Goal: Information Seeking & Learning: Learn about a topic

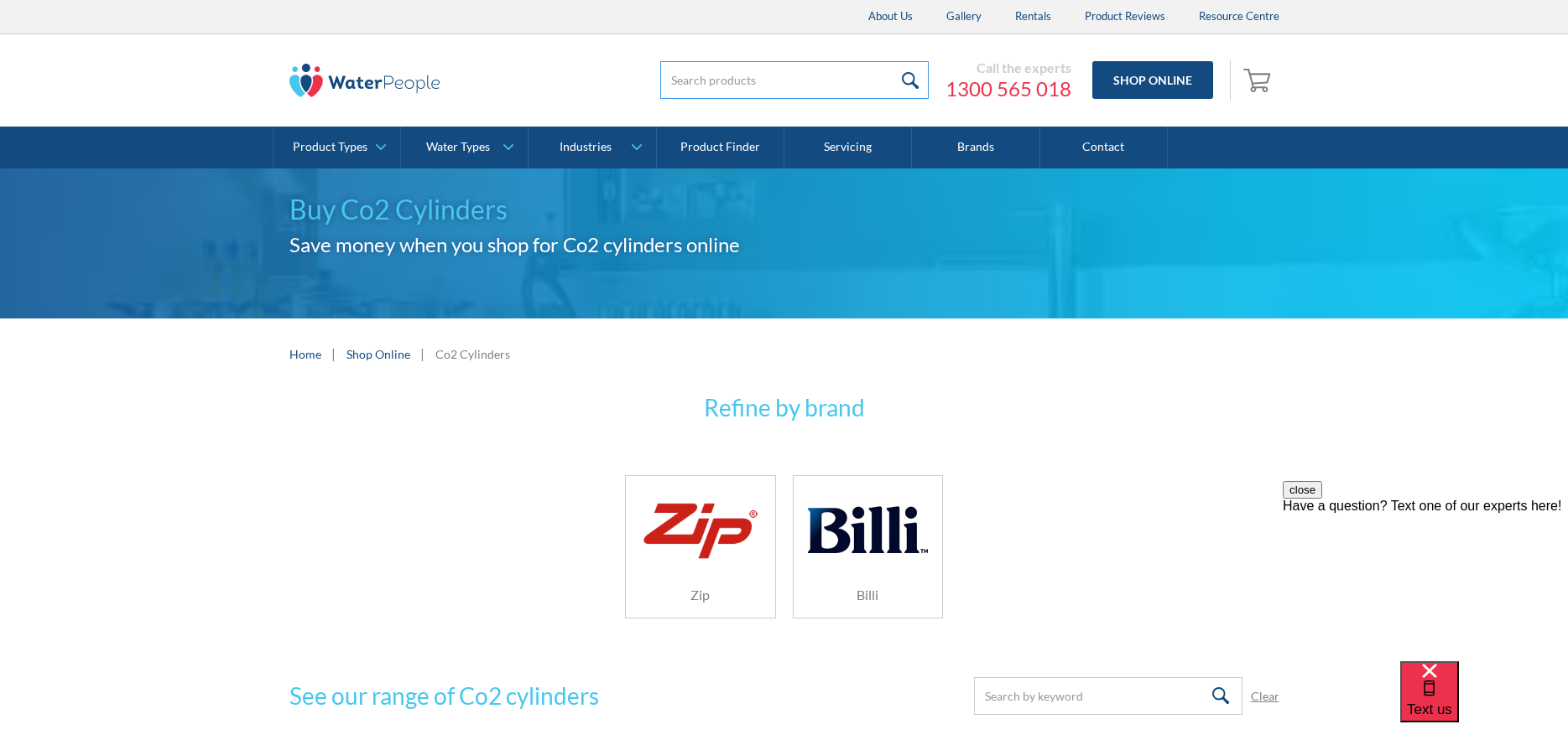
click at [709, 86] on input "search" at bounding box center [794, 80] width 268 height 38
type input "Fluoride"
click at [892, 61] on input "submit" at bounding box center [910, 80] width 36 height 38
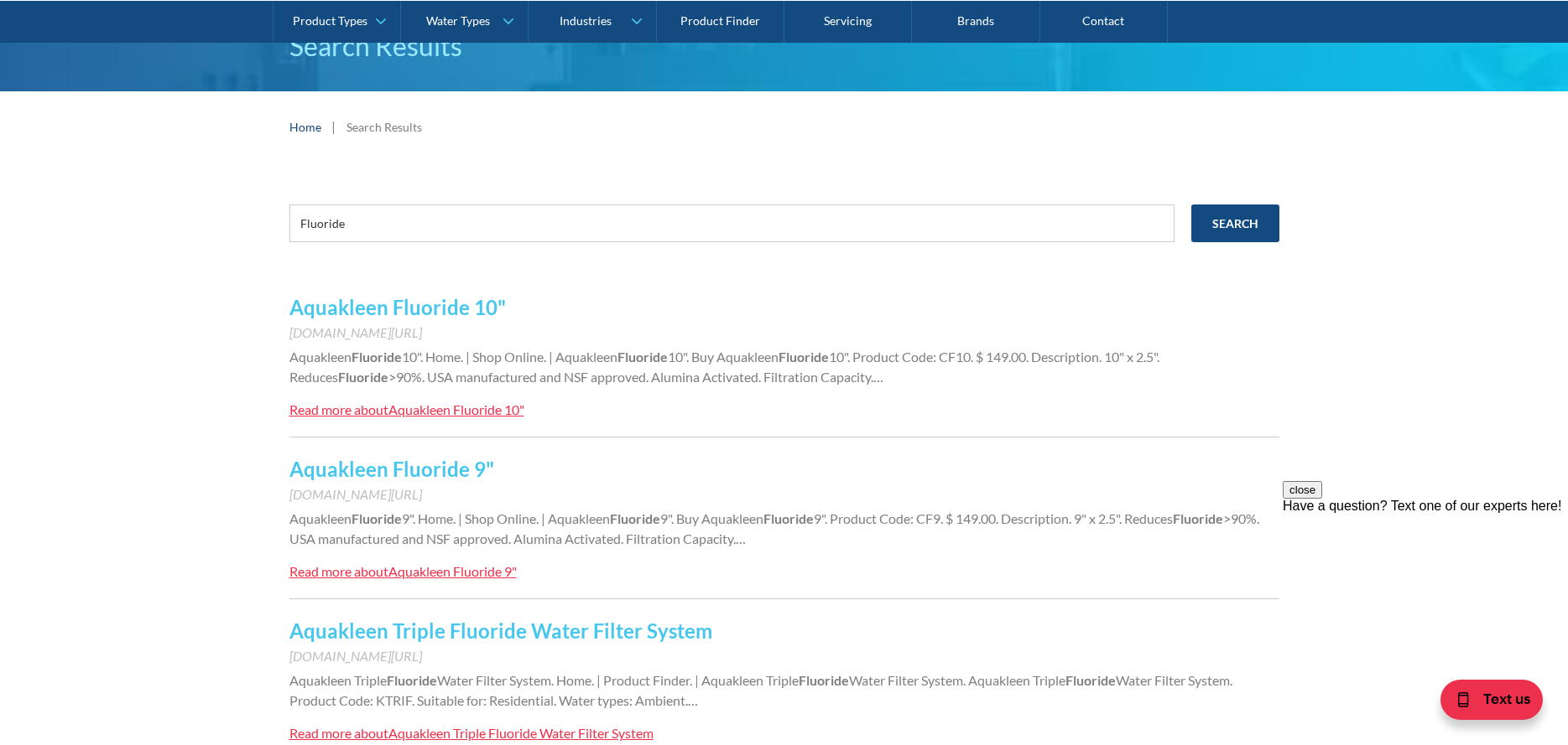
click at [407, 628] on link "Aquakleen Triple Fluoride Water Filter System" at bounding box center [501, 631] width 423 height 25
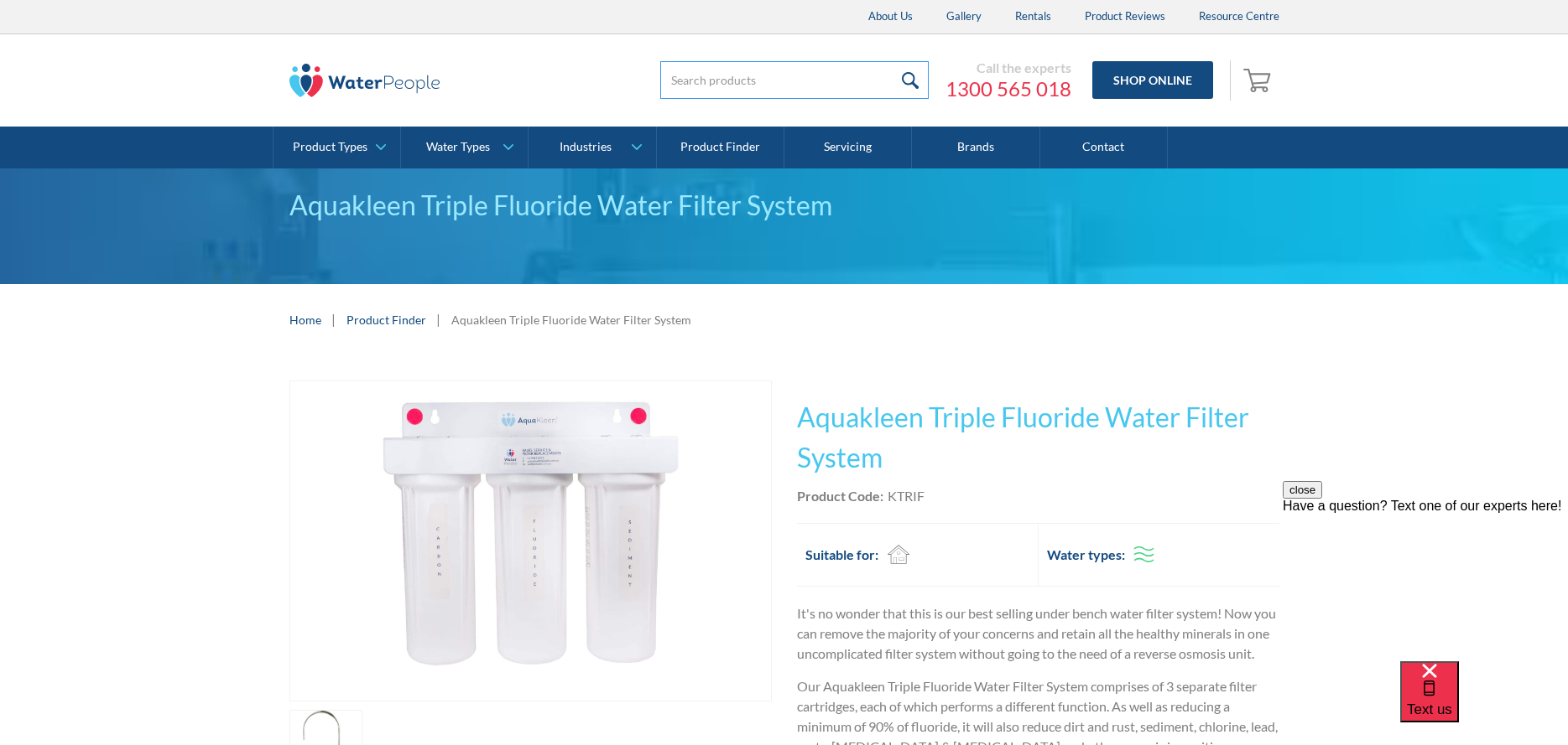
click at [694, 86] on input "search" at bounding box center [794, 80] width 268 height 38
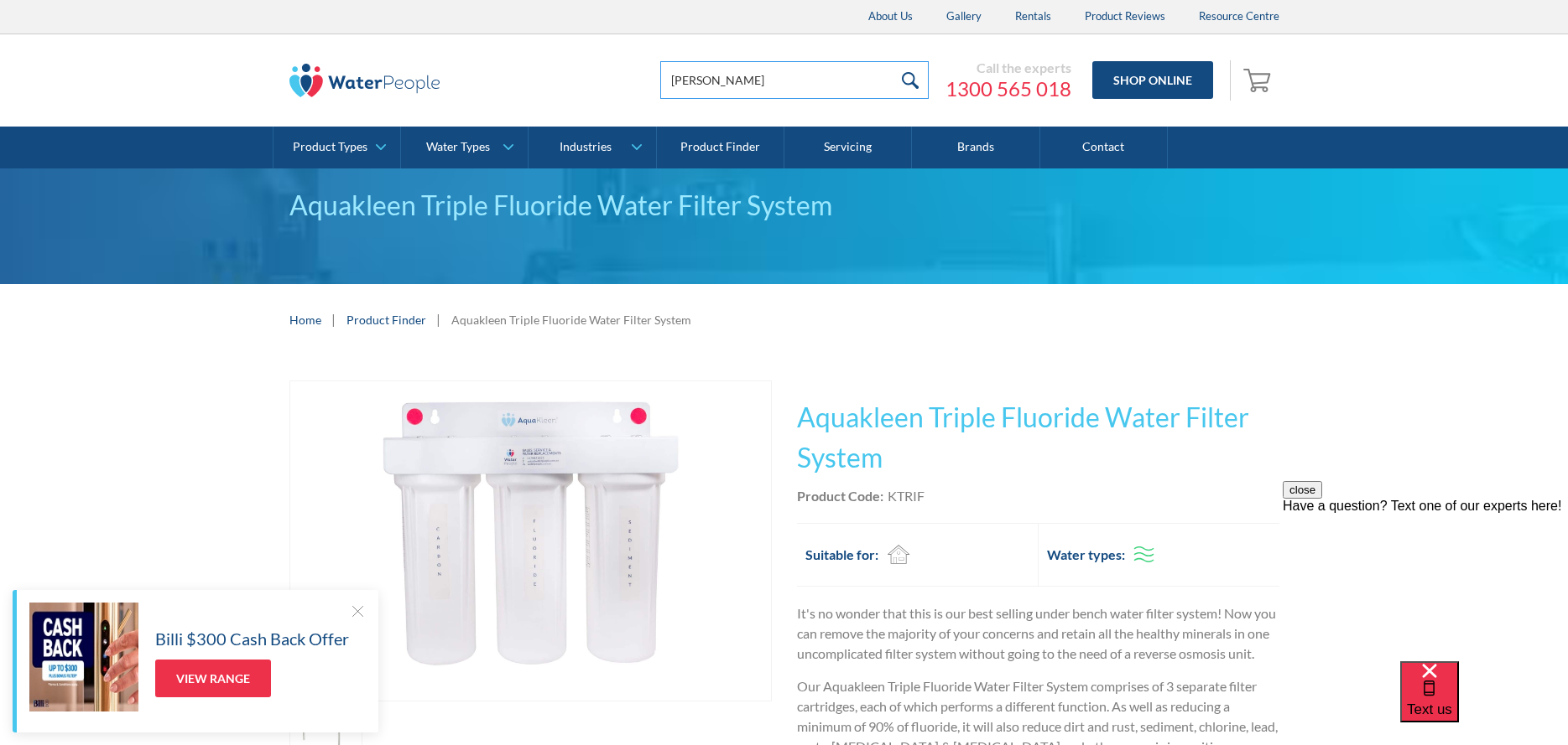
type input "[PERSON_NAME]"
click at [892, 61] on input "submit" at bounding box center [910, 80] width 36 height 38
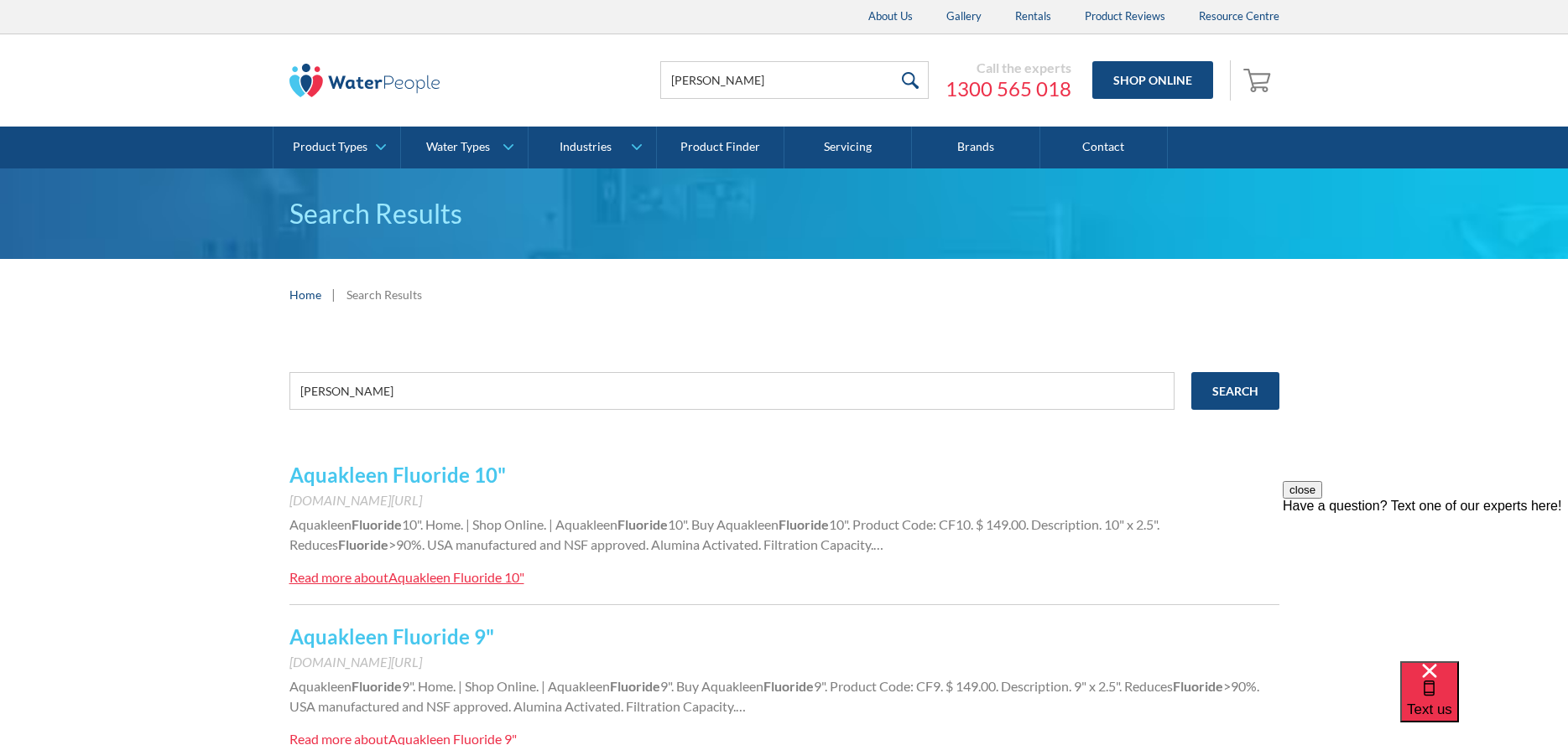
click at [449, 473] on link "Aquakleen Fluoride 10"" at bounding box center [397, 475] width 216 height 25
